Goal: Task Accomplishment & Management: Manage account settings

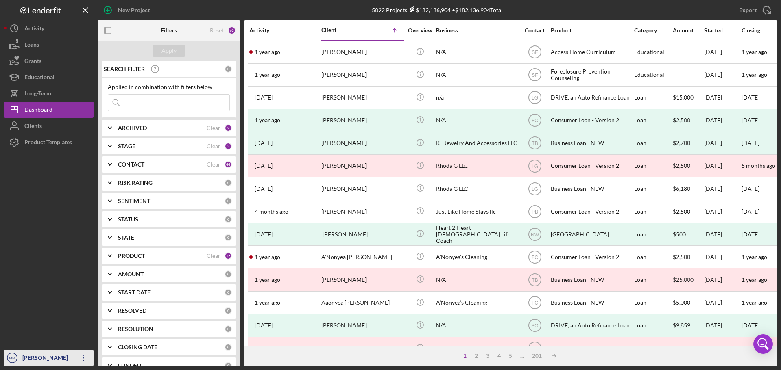
click at [81, 356] on icon "Icon/Overflow" at bounding box center [83, 358] width 20 height 20
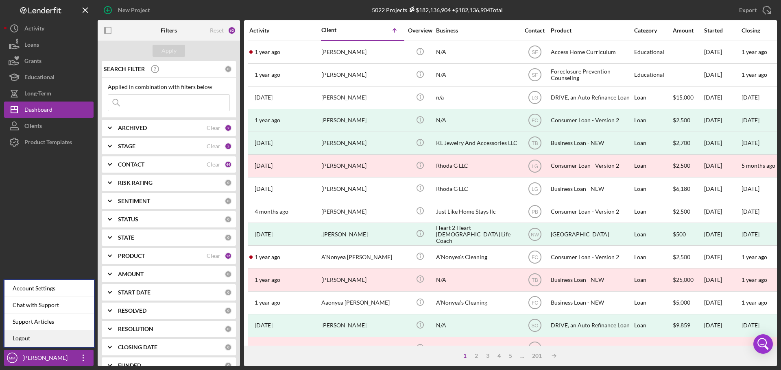
click at [51, 334] on link "Logout" at bounding box center [48, 339] width 89 height 17
